Goal: Check status: Check status

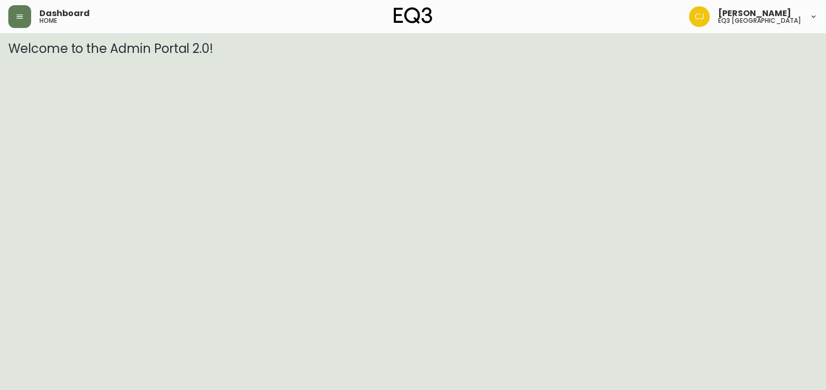
click at [7, 21] on header "Dashboard home [PERSON_NAME] eq3 [GEOGRAPHIC_DATA]" at bounding box center [413, 16] width 826 height 33
click at [8, 21] on header "Dashboard home [PERSON_NAME] eq3 [GEOGRAPHIC_DATA]" at bounding box center [413, 16] width 826 height 33
click at [14, 22] on button "button" at bounding box center [19, 16] width 23 height 23
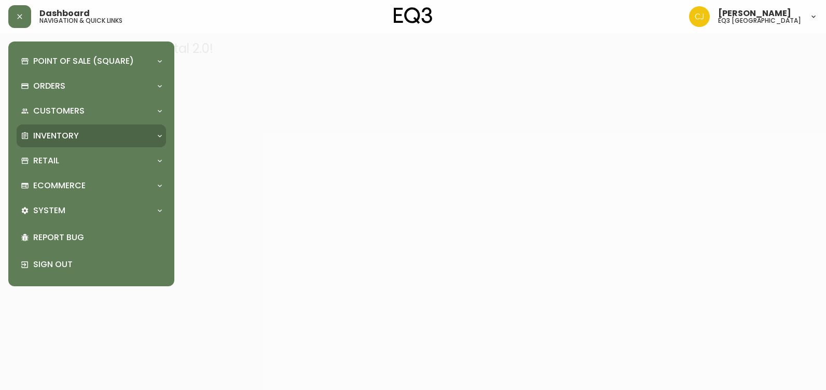
click at [58, 128] on div "Inventory" at bounding box center [91, 136] width 149 height 23
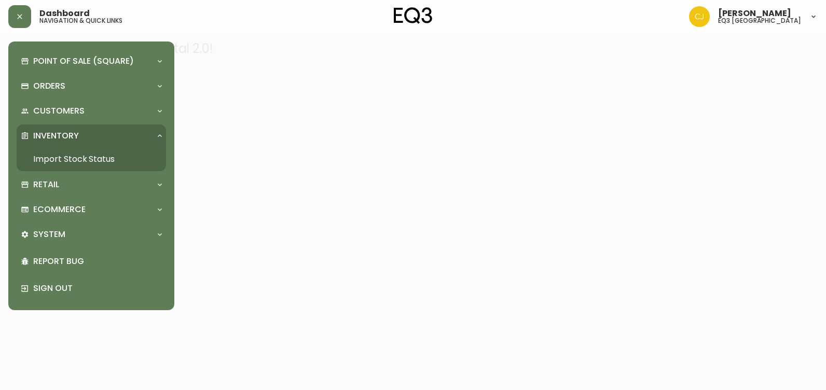
drag, startPoint x: 66, startPoint y: 156, endPoint x: 66, endPoint y: 150, distance: 5.7
click at [67, 156] on link "Import Stock Status" at bounding box center [91, 159] width 149 height 24
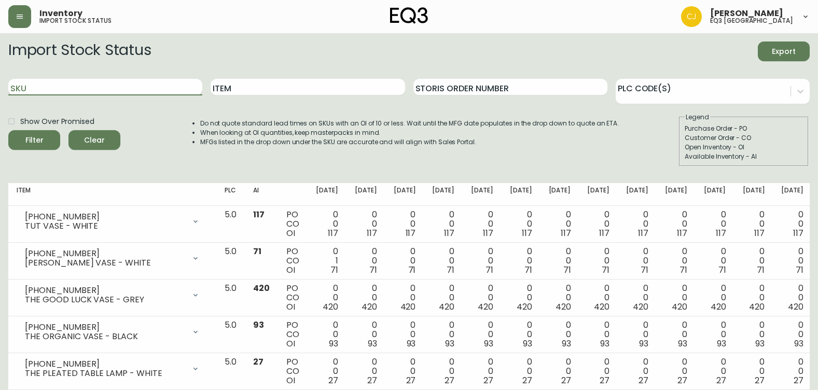
click at [132, 88] on input "SKU" at bounding box center [105, 87] width 194 height 17
paste input "[PHONE_NUMBER]"
type input "[PHONE_NUMBER]"
click at [8, 130] on button "Filter" at bounding box center [34, 140] width 52 height 20
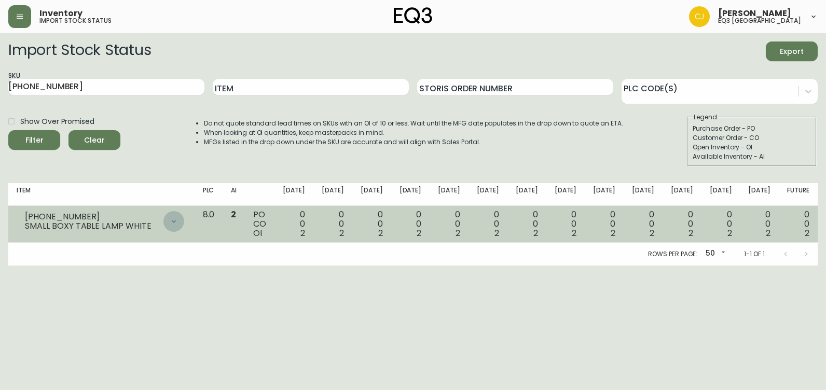
click at [178, 222] on icon at bounding box center [174, 221] width 8 height 8
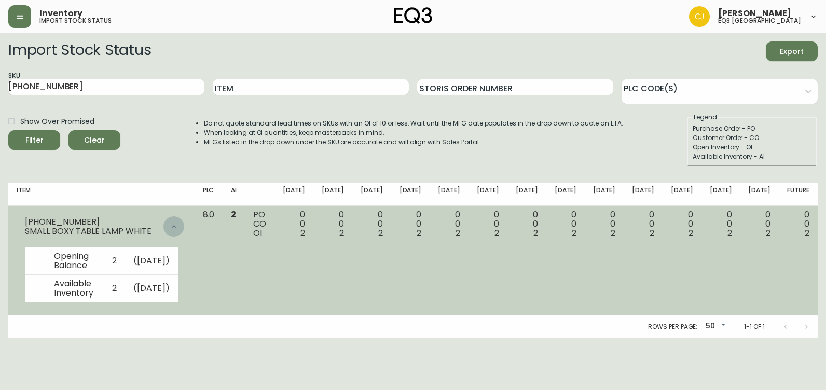
click at [184, 227] on div at bounding box center [173, 226] width 21 height 21
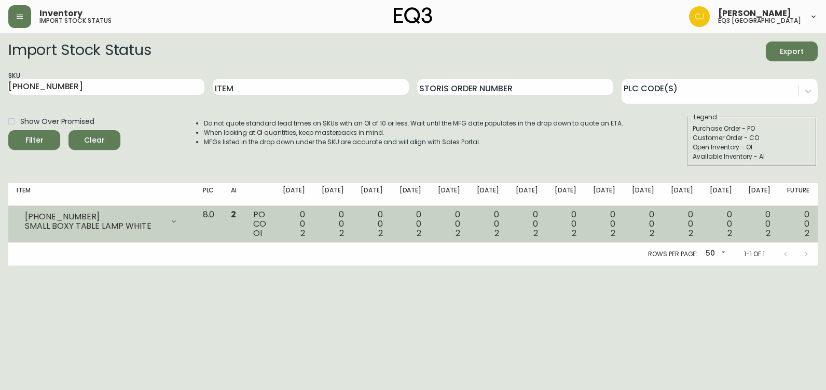
click at [176, 221] on icon at bounding box center [174, 221] width 4 height 3
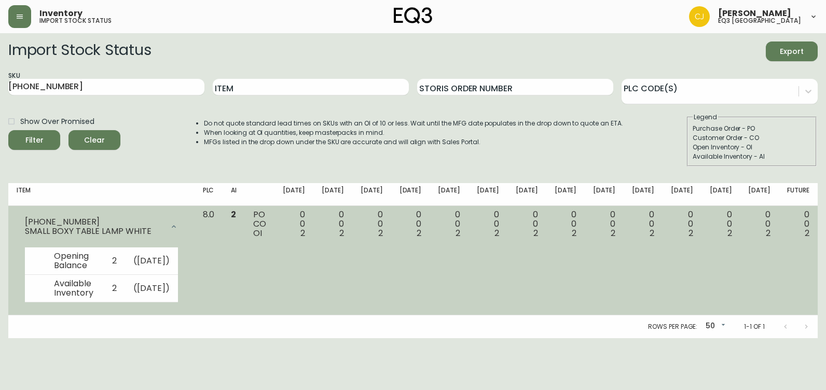
click at [184, 221] on div at bounding box center [173, 226] width 21 height 21
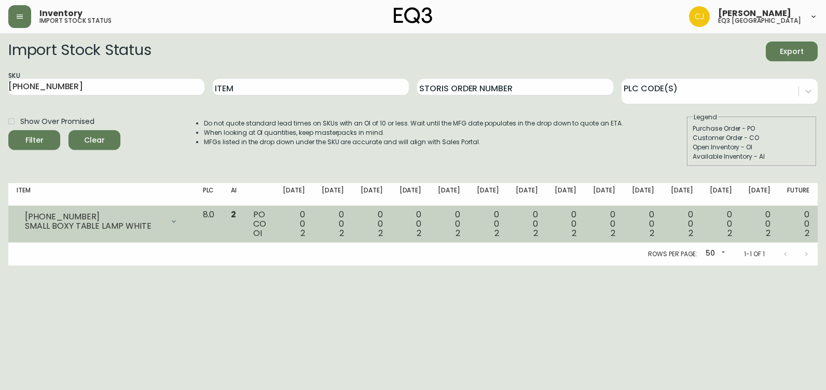
click at [178, 222] on icon at bounding box center [174, 221] width 8 height 8
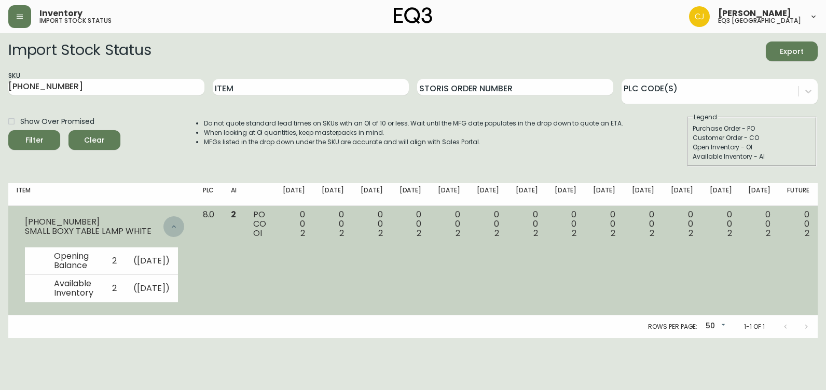
click at [184, 222] on div at bounding box center [173, 226] width 21 height 21
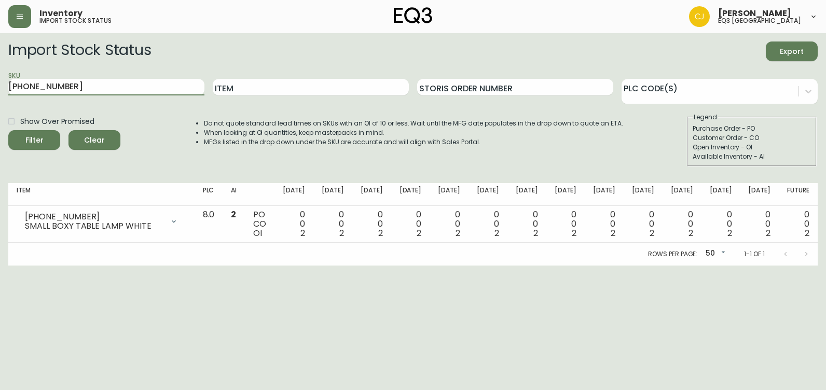
drag, startPoint x: 101, startPoint y: 79, endPoint x: 92, endPoint y: 66, distance: 16.0
click at [0, 105] on html "Inventory import stock status [PERSON_NAME] eq3 [GEOGRAPHIC_DATA] Import Stock …" at bounding box center [413, 133] width 826 height 266
paste input "[PHONE_NUMBER]"
type input "[PHONE_NUMBER]"
click at [8, 130] on button "Filter" at bounding box center [34, 140] width 52 height 20
